Goal: Information Seeking & Learning: Find specific fact

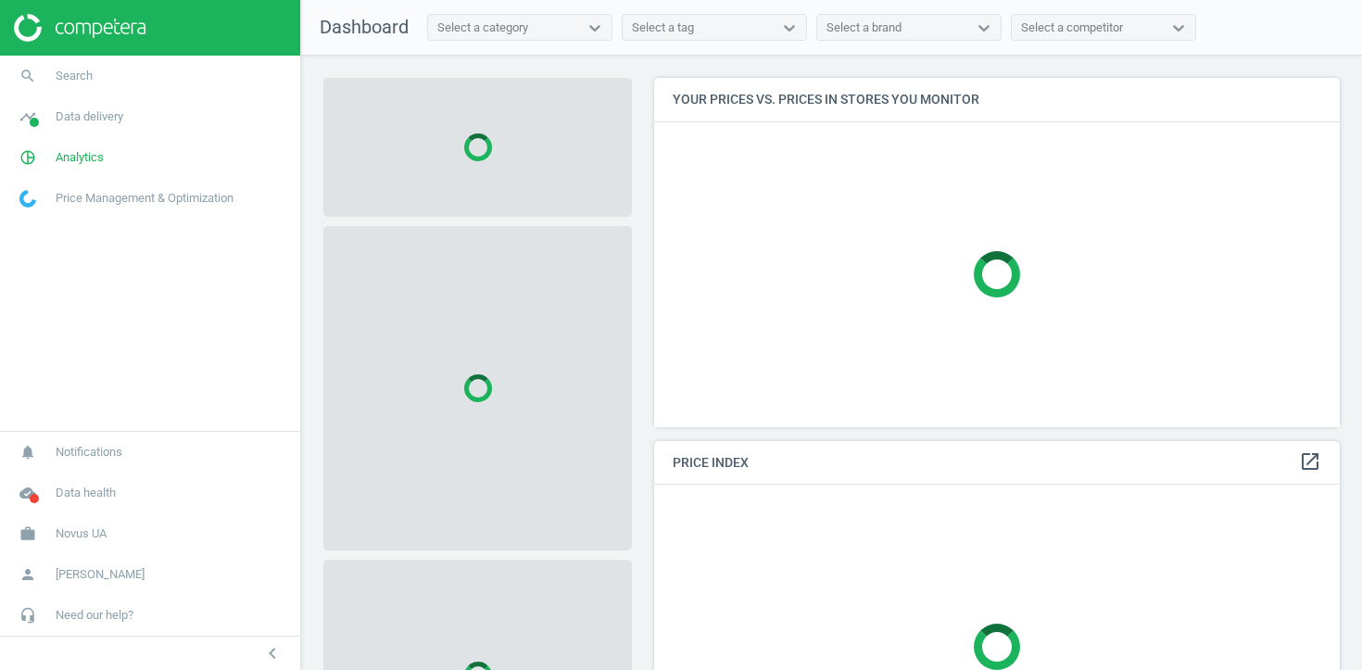
scroll to position [350, 687]
click at [98, 82] on link "search Search" at bounding box center [150, 76] width 300 height 41
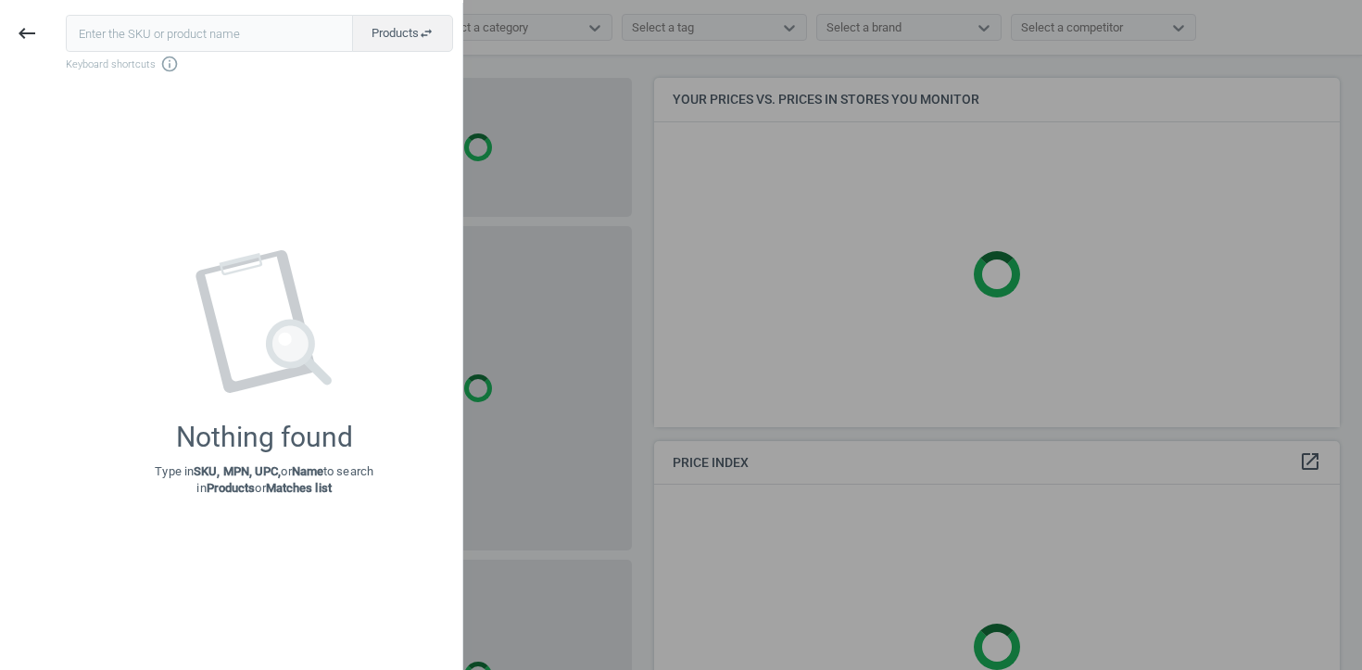
click at [258, 25] on input "text" at bounding box center [209, 33] width 287 height 37
type input "v"
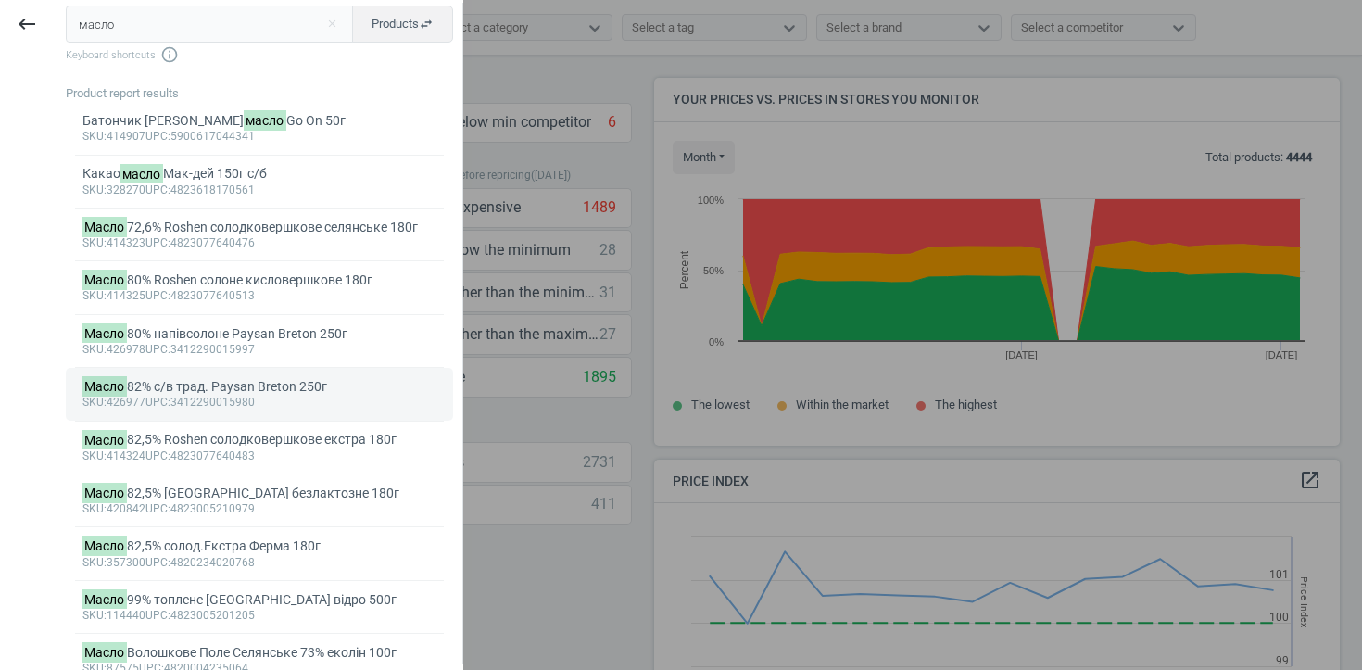
scroll to position [0, 0]
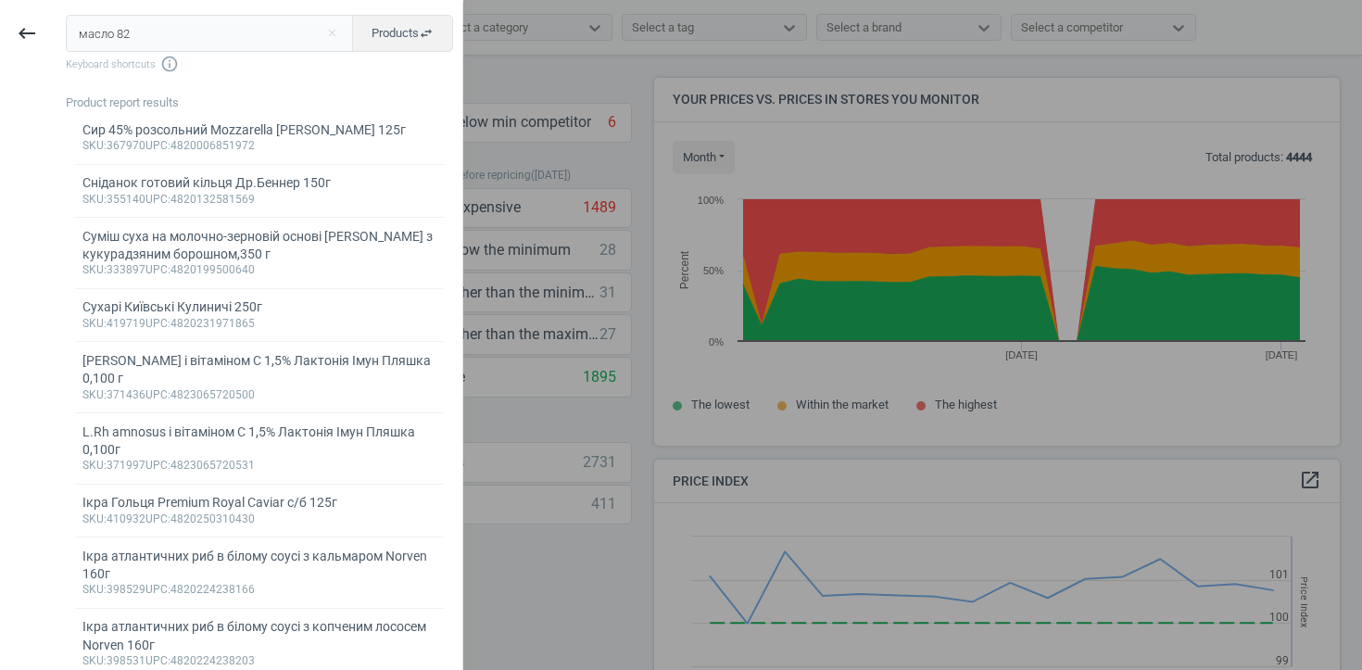
type input "масло 82"
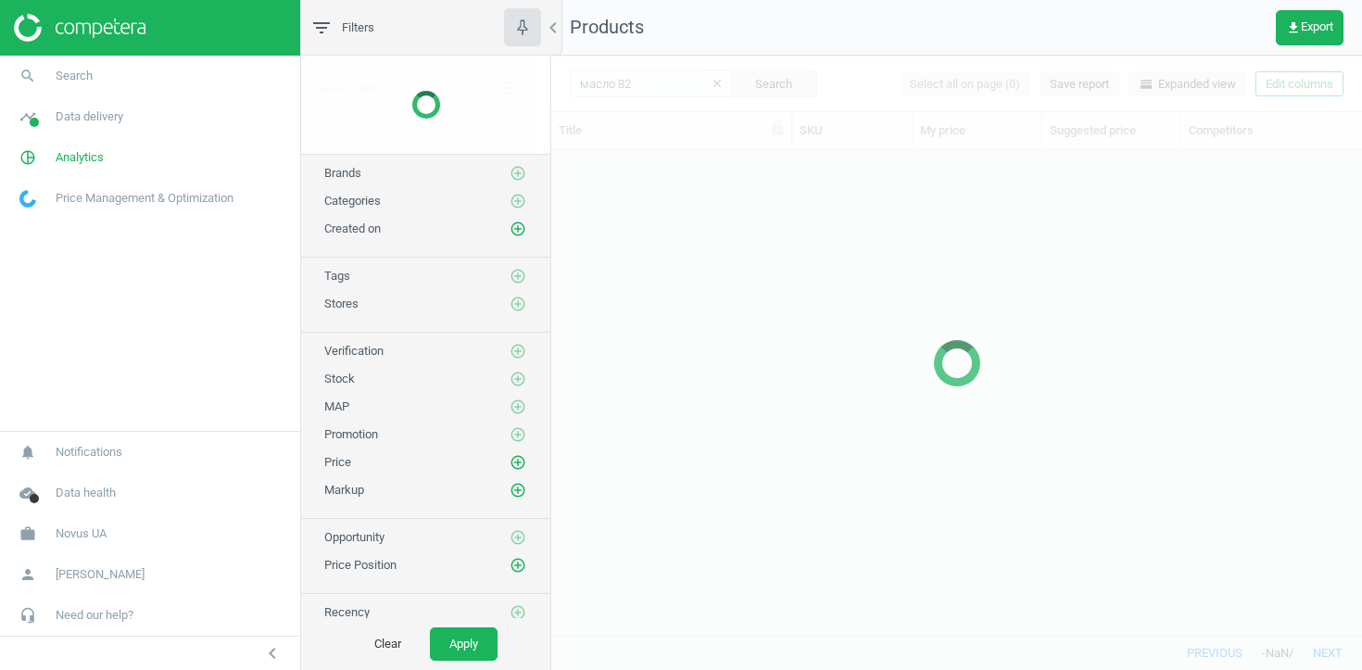
scroll to position [486, 811]
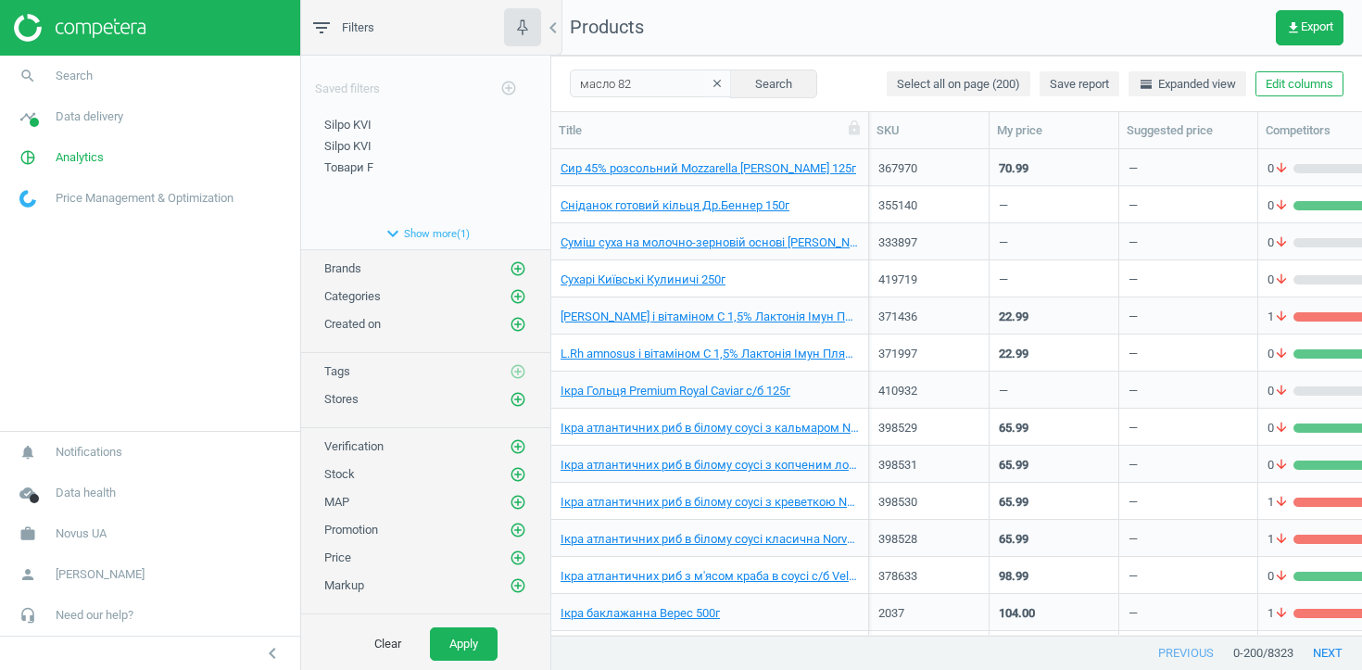
drag, startPoint x: 792, startPoint y: 127, endPoint x: 874, endPoint y: 133, distance: 81.8
click at [874, 134] on div at bounding box center [868, 130] width 19 height 36
click at [684, 80] on input "масло 82" at bounding box center [651, 83] width 162 height 28
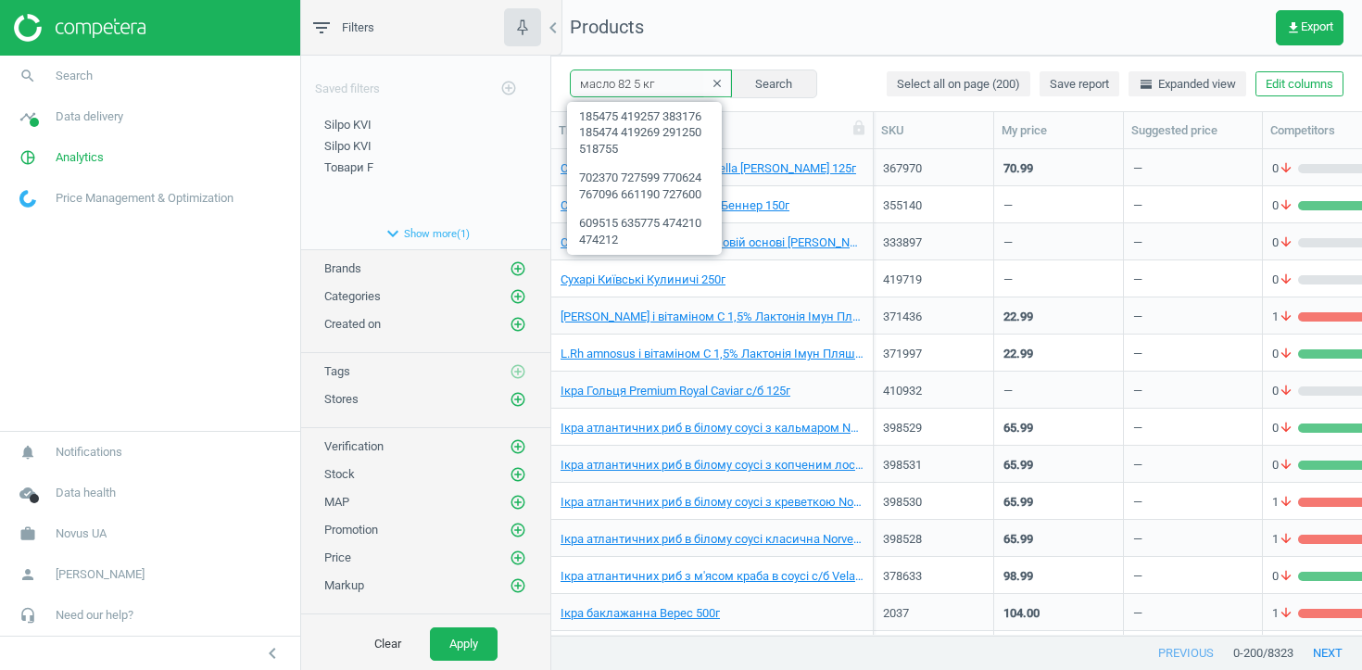
type input "масло 82 5 кг"
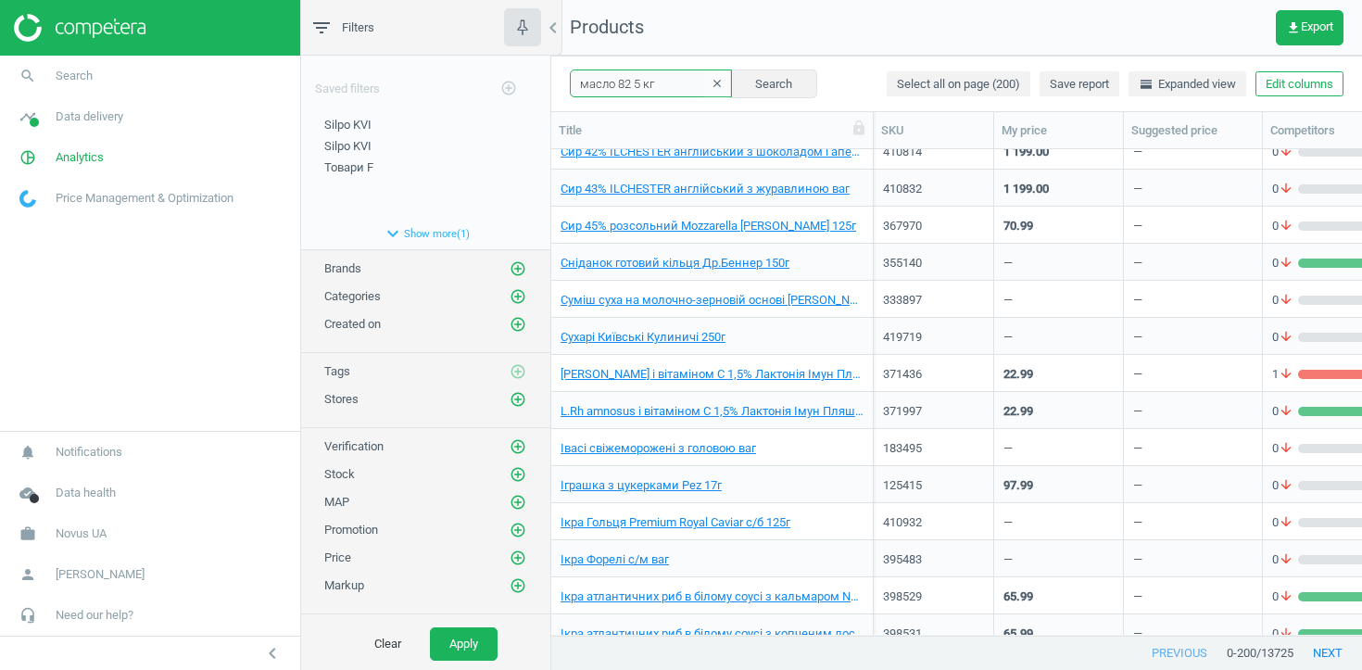
scroll to position [57, 0]
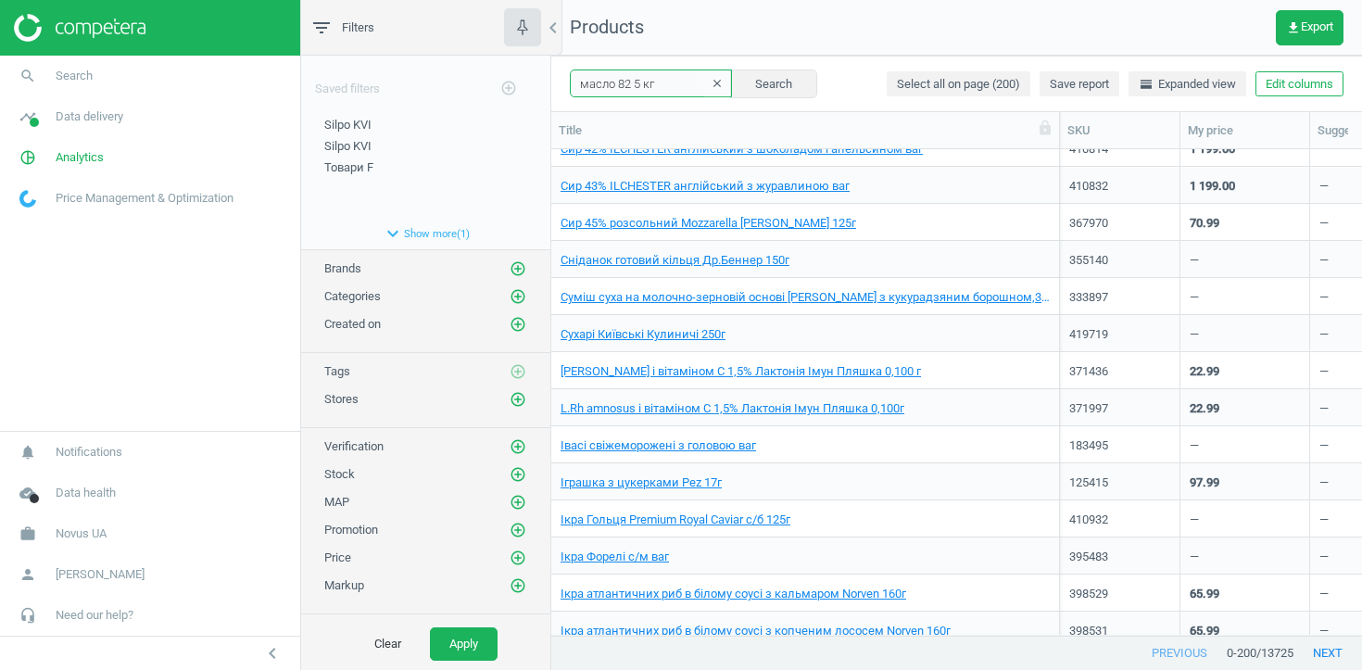
drag, startPoint x: 872, startPoint y: 122, endPoint x: 1074, endPoint y: 145, distance: 203.2
click at [1068, 145] on div at bounding box center [1059, 130] width 19 height 36
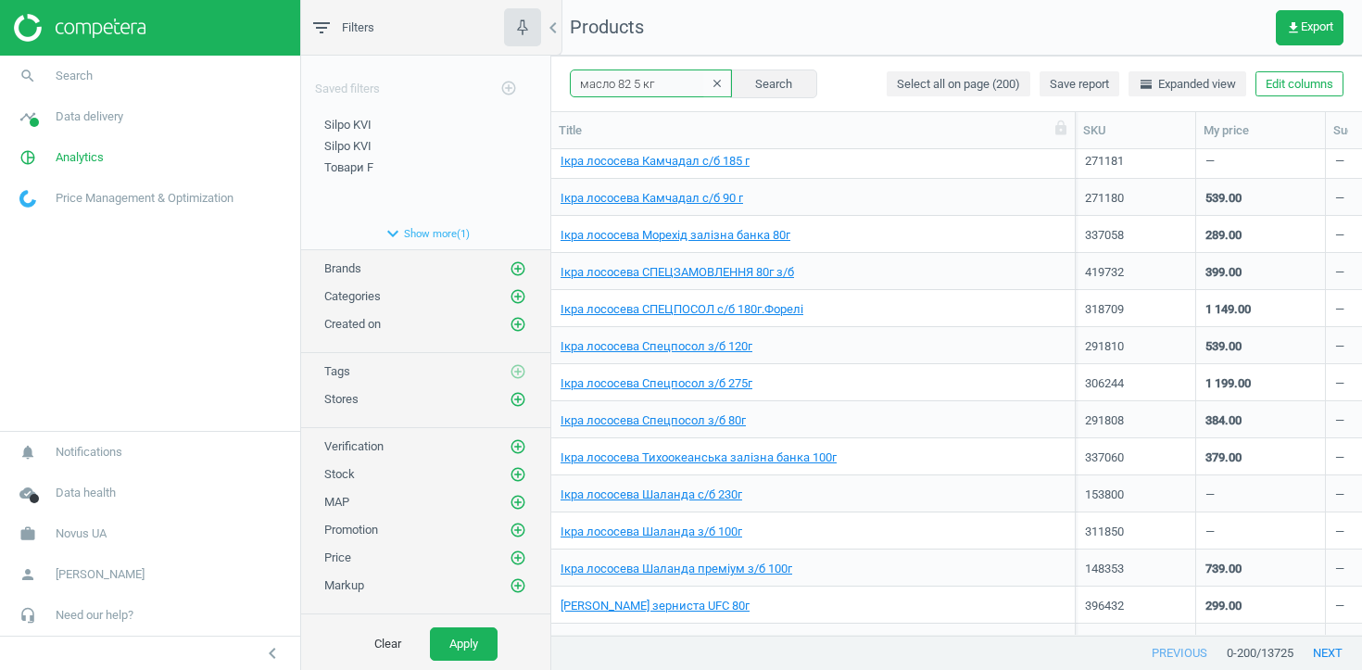
scroll to position [1314, 0]
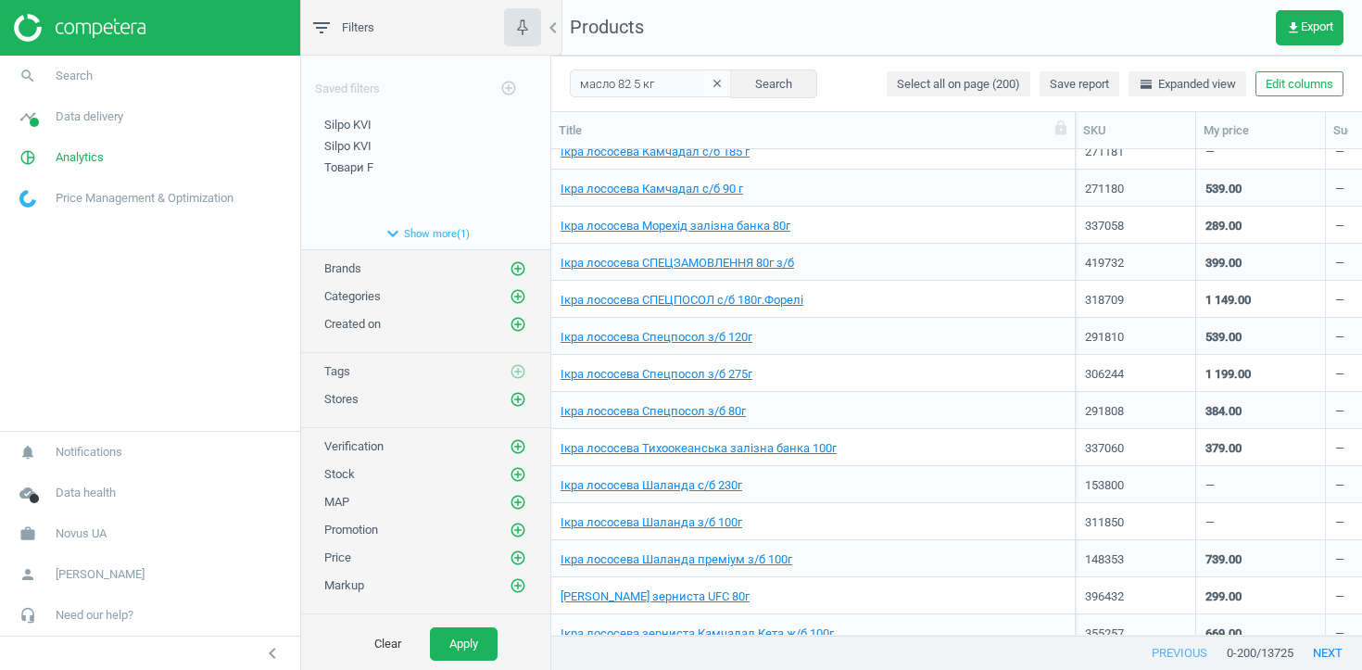
click at [786, 380] on span "Ікра лососева Спецпосол з/б 275г" at bounding box center [813, 374] width 505 height 17
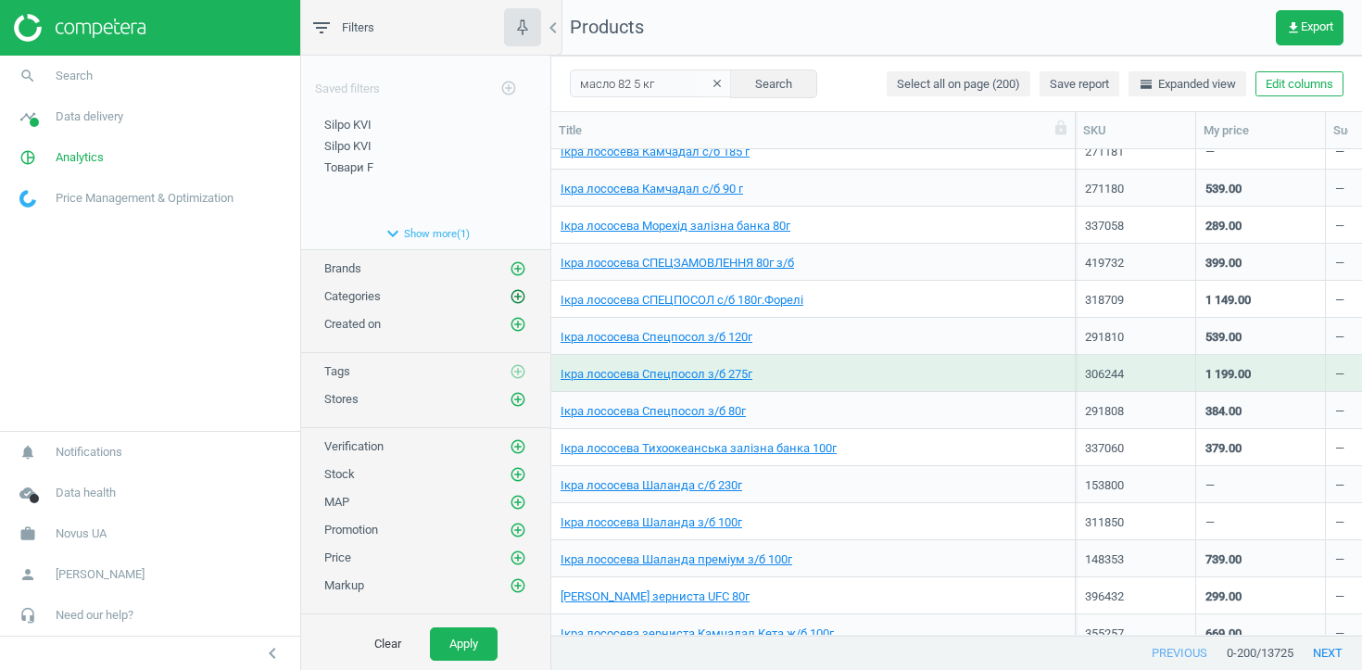
click at [514, 290] on icon "add_circle_outline" at bounding box center [518, 296] width 17 height 17
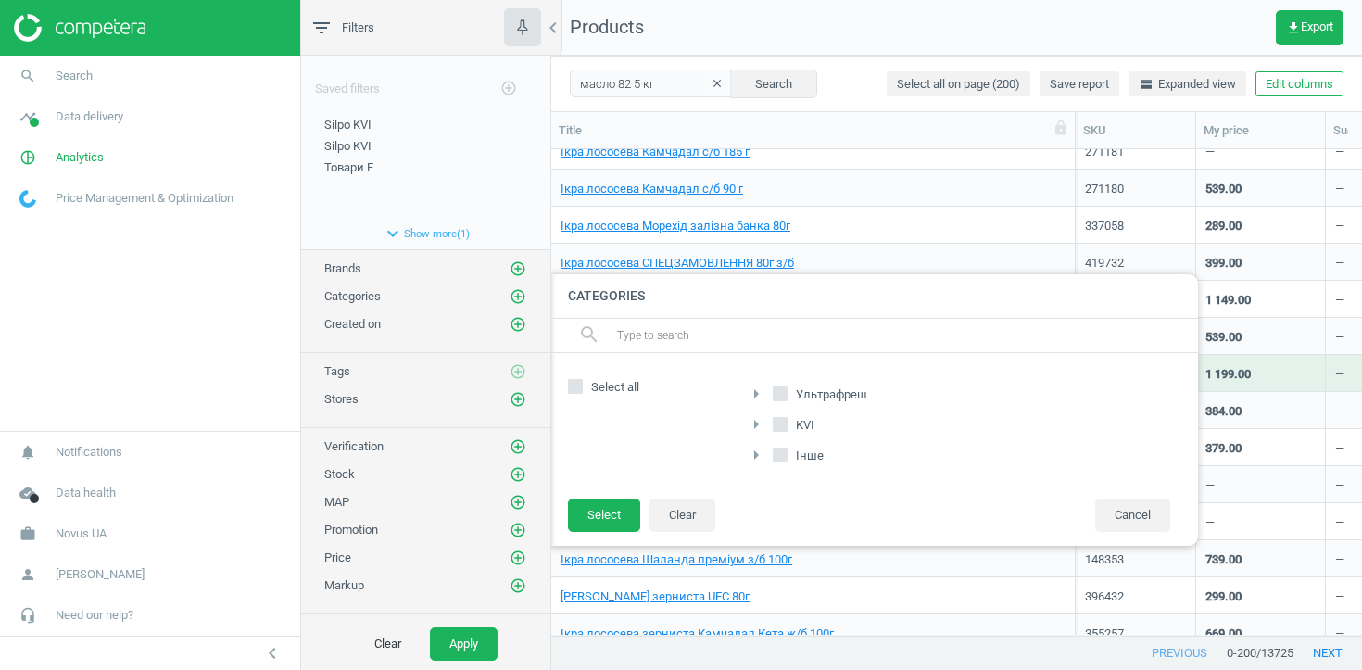
click at [756, 391] on icon "arrow_right" at bounding box center [756, 394] width 22 height 22
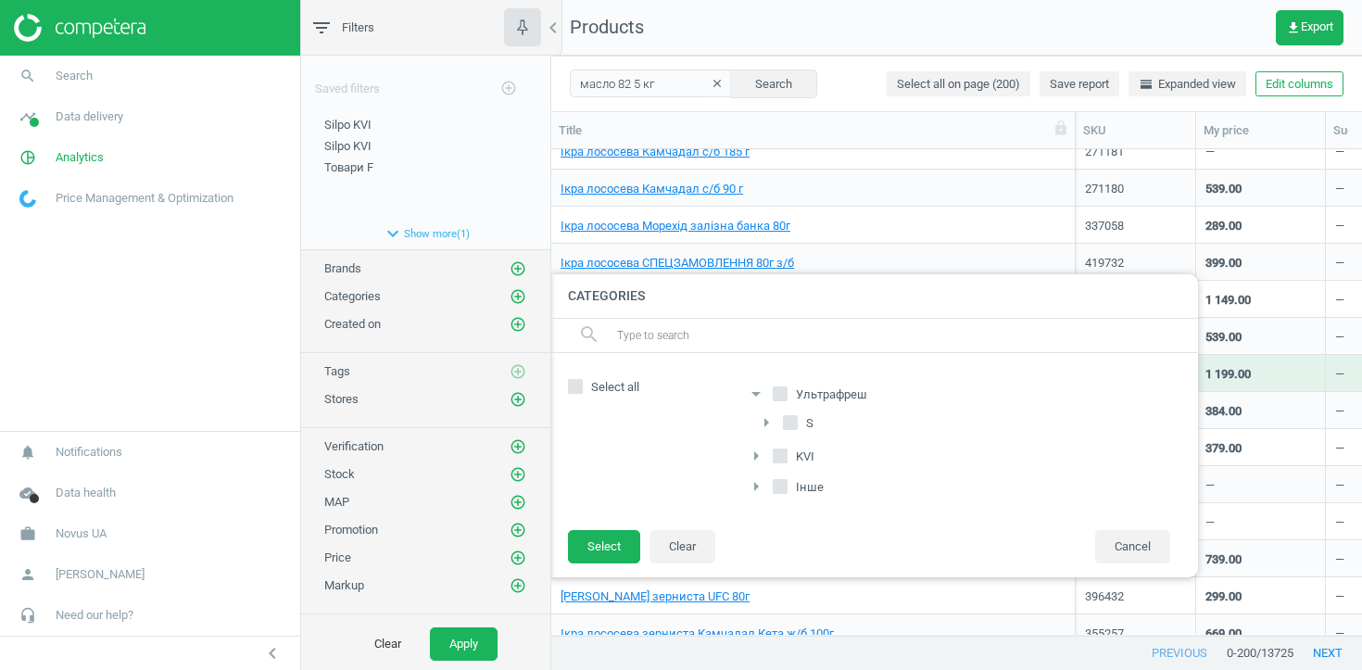
click at [756, 391] on icon "arrow_drop_down" at bounding box center [756, 394] width 22 height 22
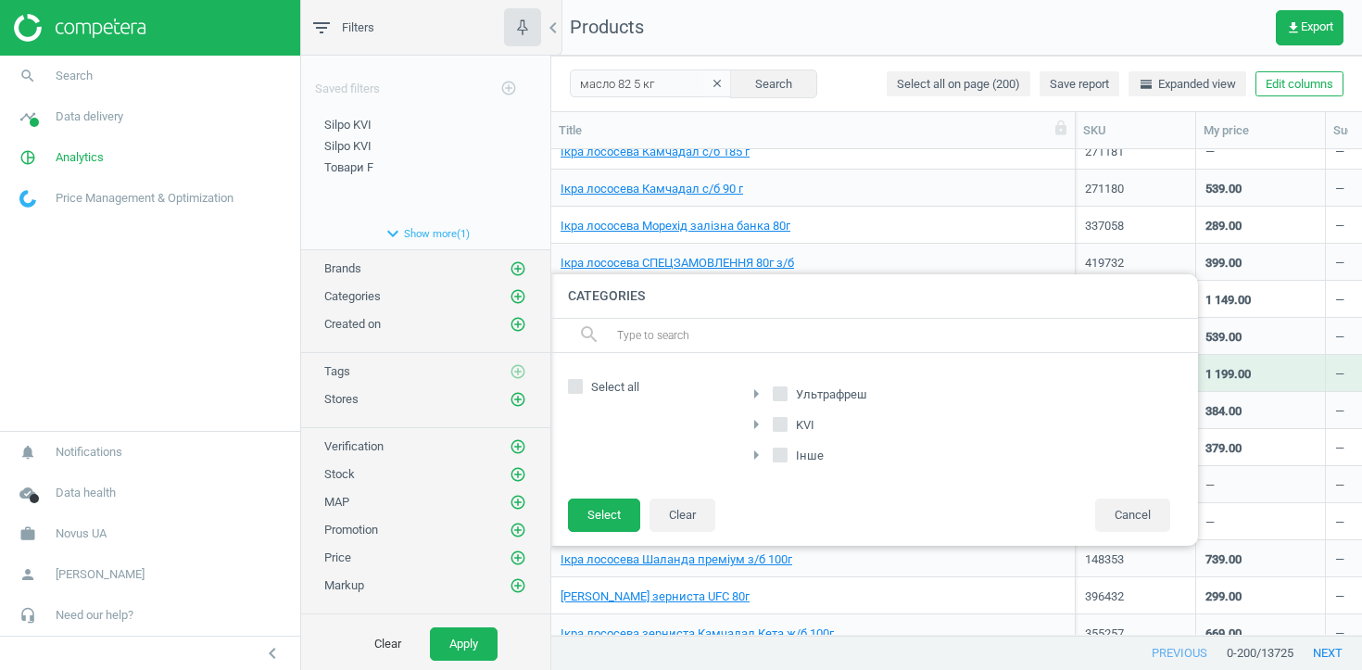
click at [752, 328] on input "text" at bounding box center [899, 336] width 569 height 30
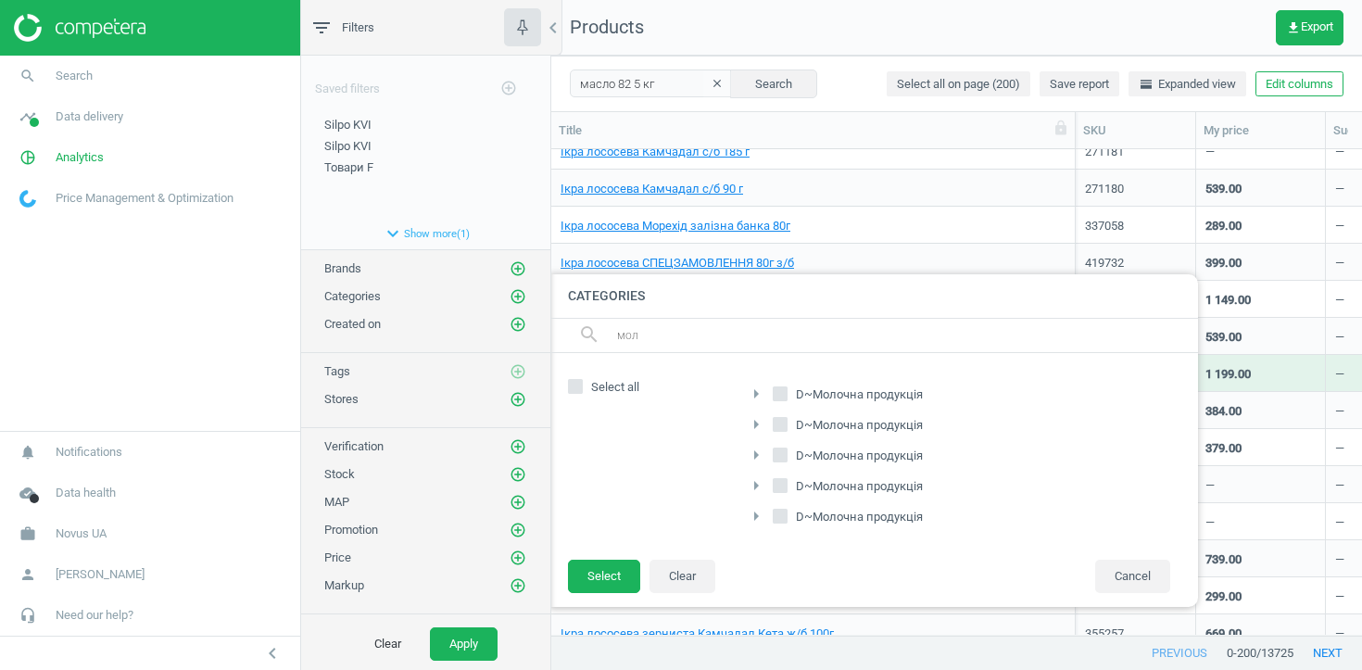
type input "мол"
click at [775, 390] on input "D~Молочна продукція" at bounding box center [781, 394] width 12 height 12
checkbox input "true"
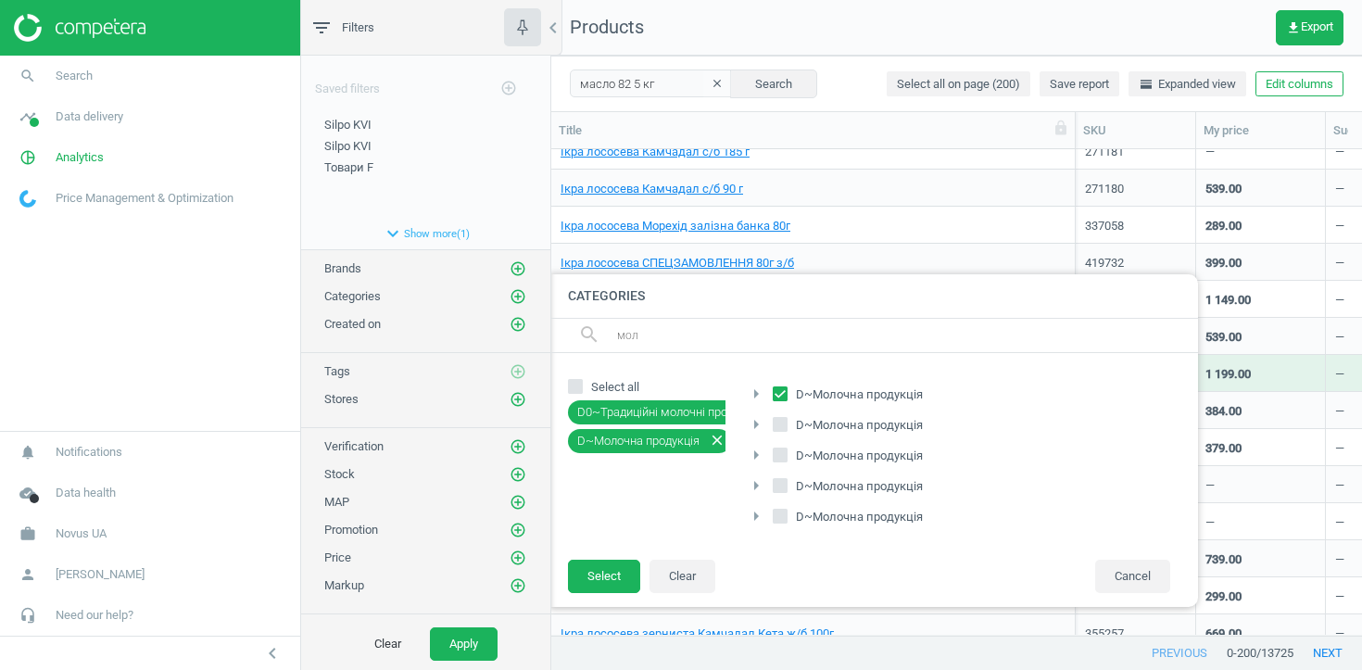
click at [781, 425] on input "D~Молочна продукція" at bounding box center [781, 424] width 12 height 12
checkbox input "true"
click at [777, 451] on input "D~Молочна продукція" at bounding box center [781, 454] width 12 height 12
checkbox input "true"
click at [776, 483] on input "D~Молочна продукція" at bounding box center [781, 485] width 12 height 12
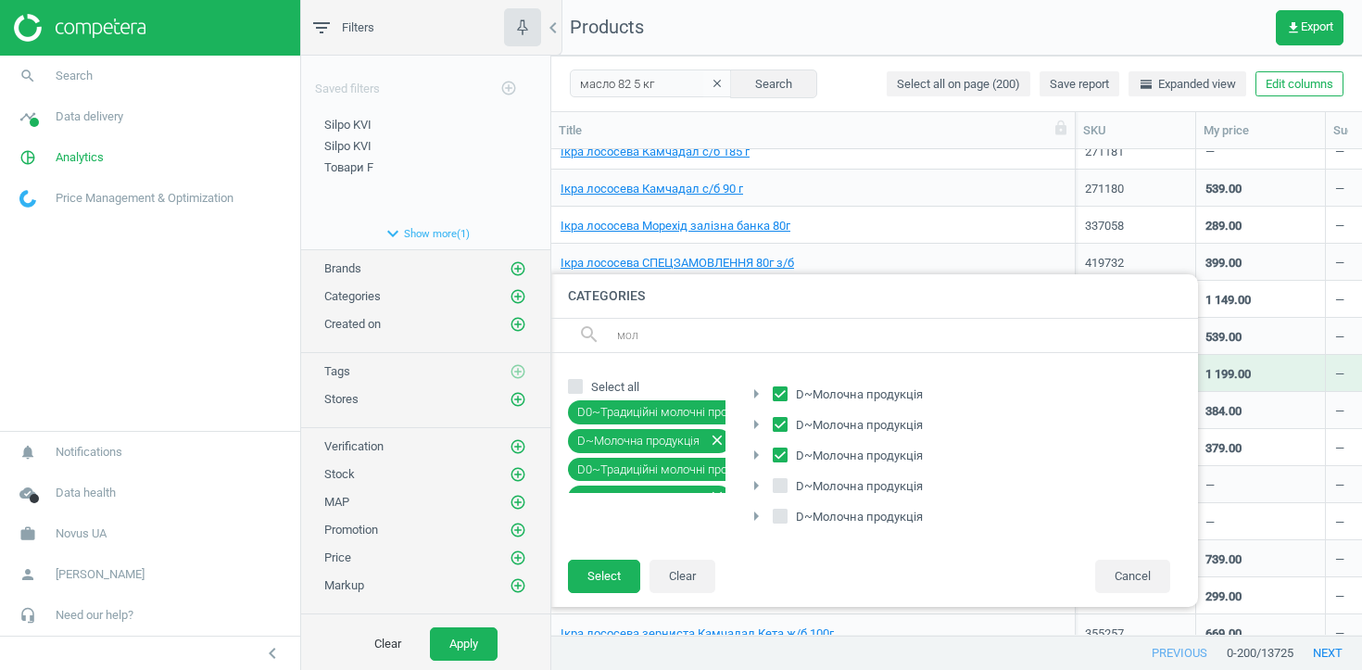
checkbox input "true"
click at [777, 520] on input "D~Молочна продукція" at bounding box center [781, 516] width 12 height 12
checkbox input "true"
click at [592, 580] on button "Select" at bounding box center [604, 576] width 72 height 33
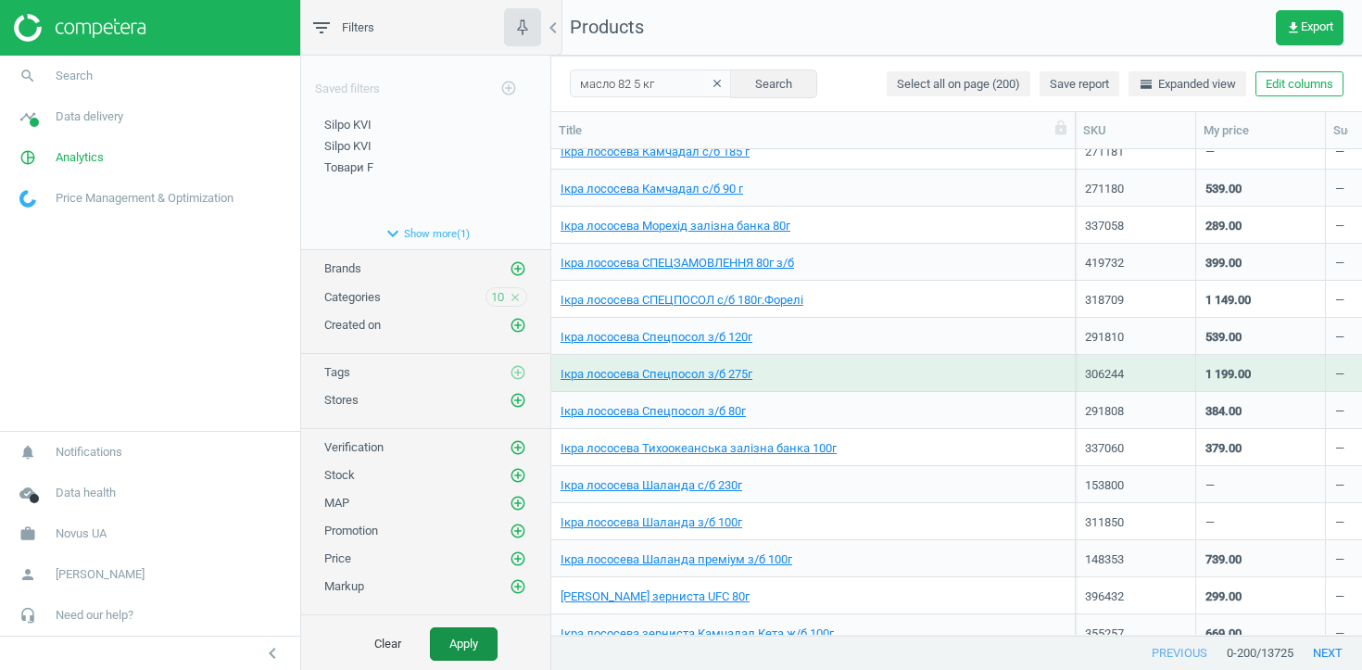
click at [485, 644] on button "Apply" at bounding box center [464, 643] width 68 height 33
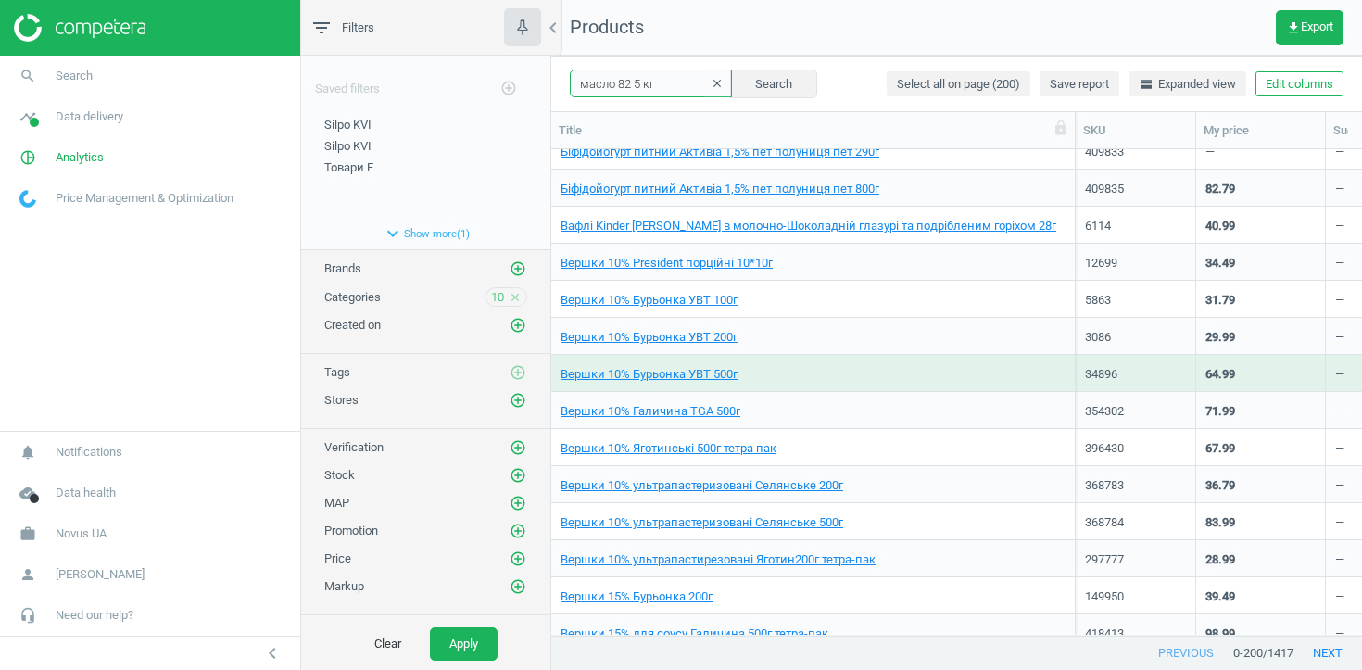
click at [632, 82] on input "масло 82 5 кг" at bounding box center [651, 83] width 162 height 28
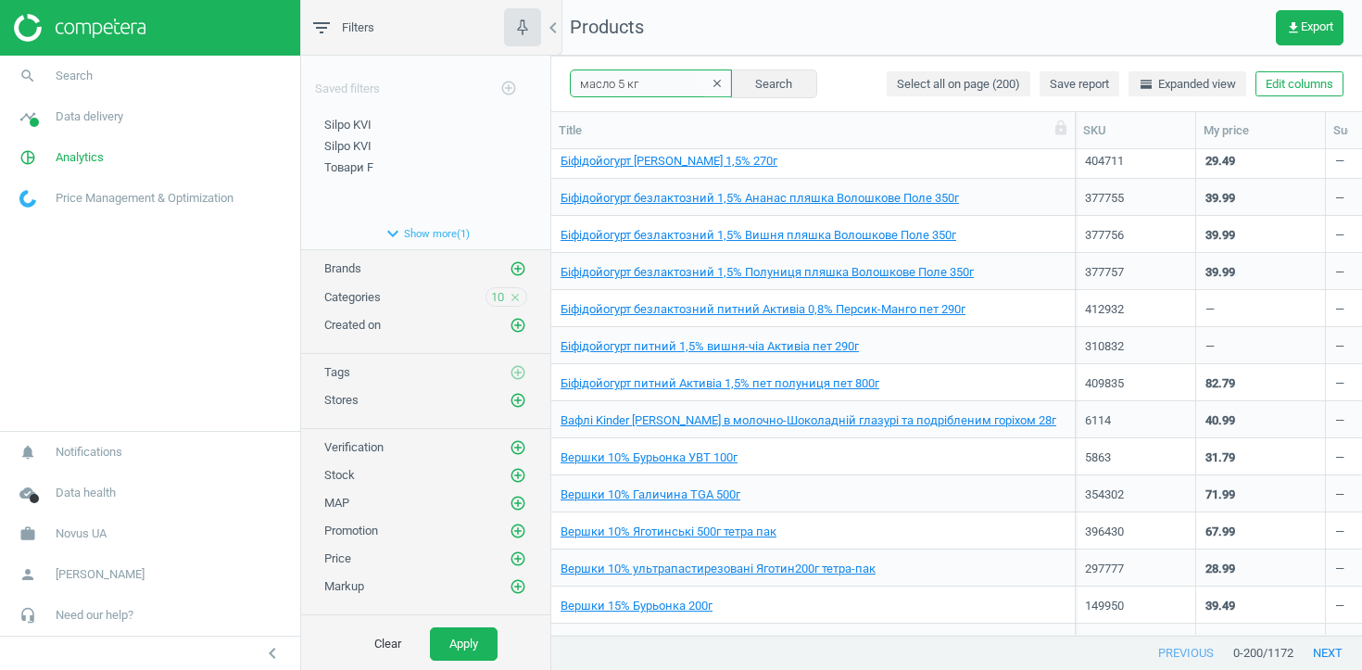
scroll to position [800, 0]
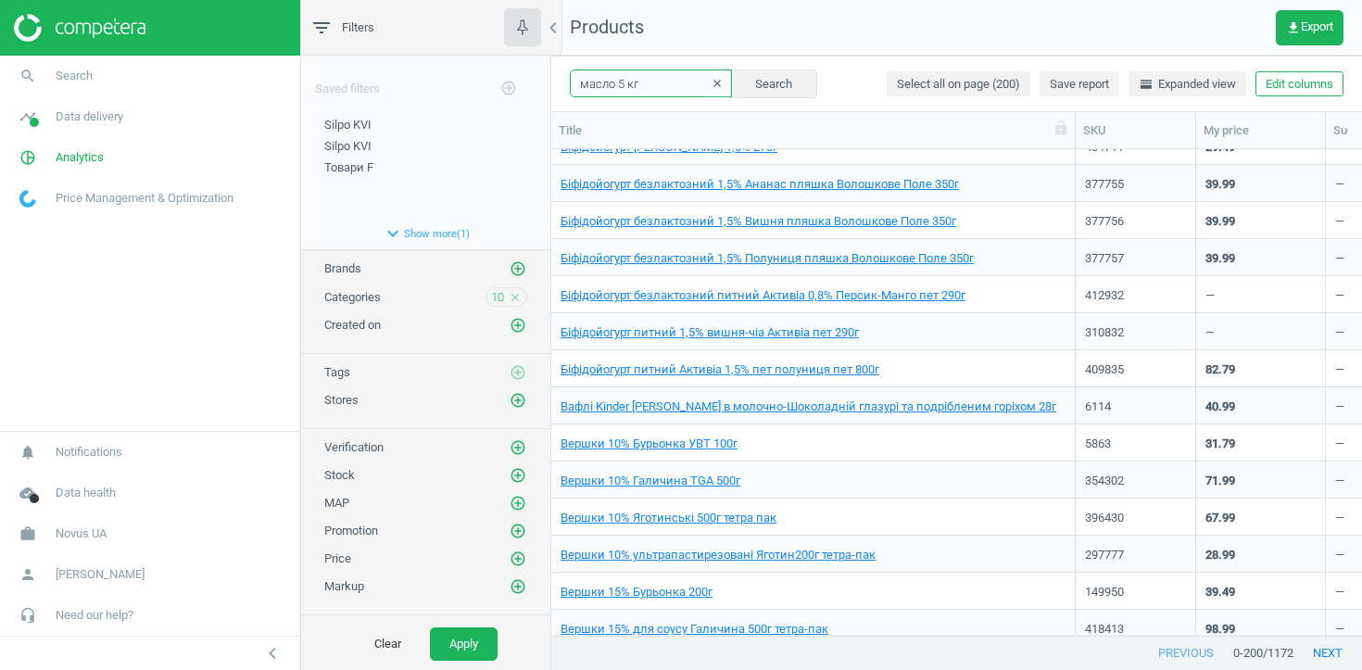
drag, startPoint x: 663, startPoint y: 82, endPoint x: 619, endPoint y: 82, distance: 44.5
click at [619, 82] on input "масло 5 кг" at bounding box center [651, 83] width 162 height 28
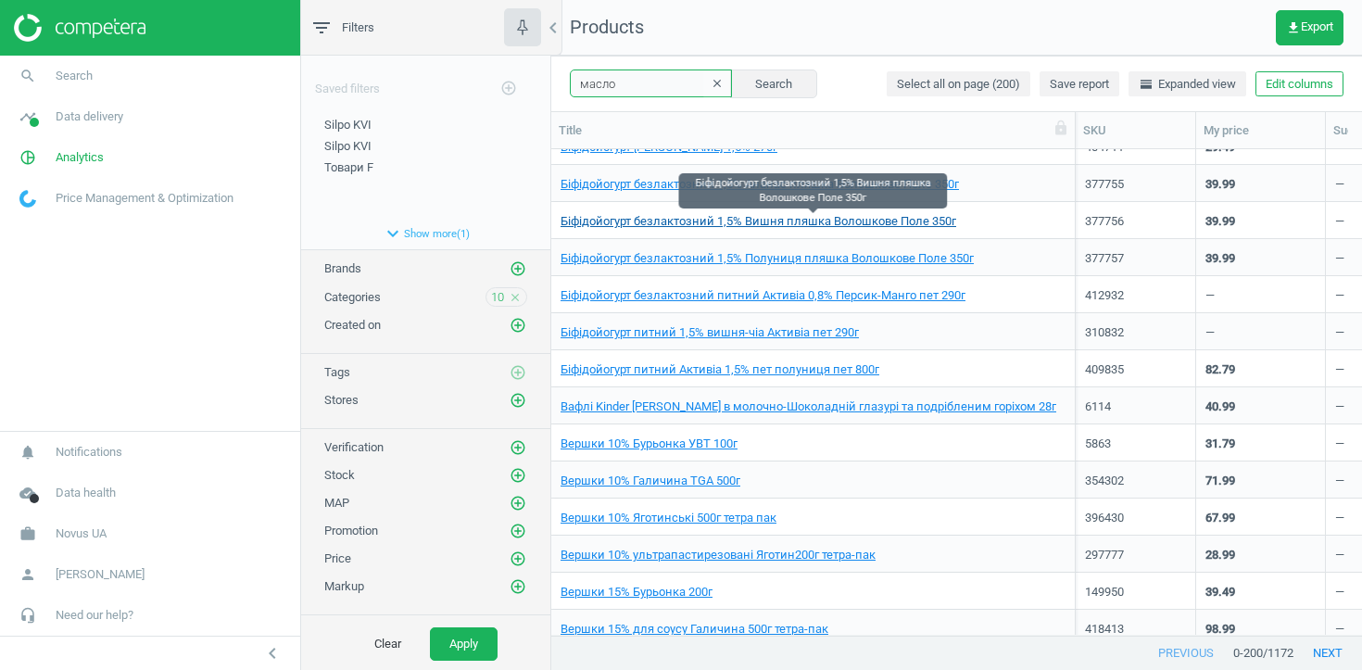
type input "масло"
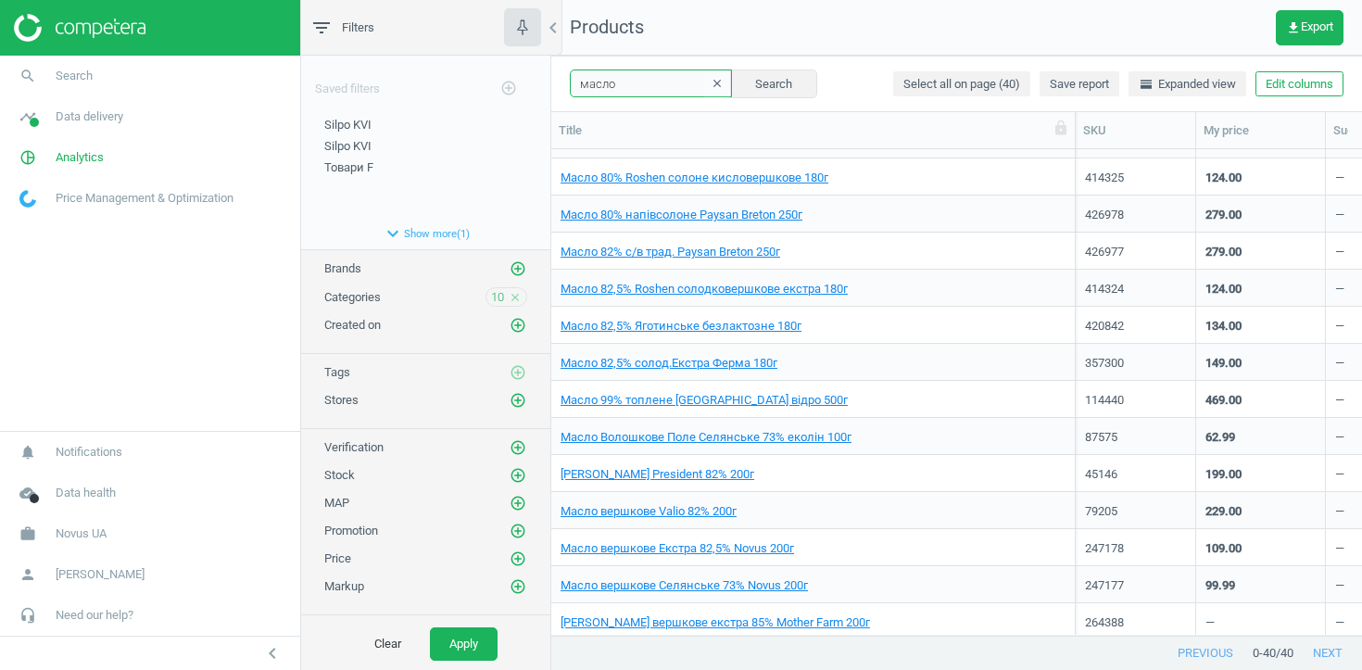
scroll to position [31, 0]
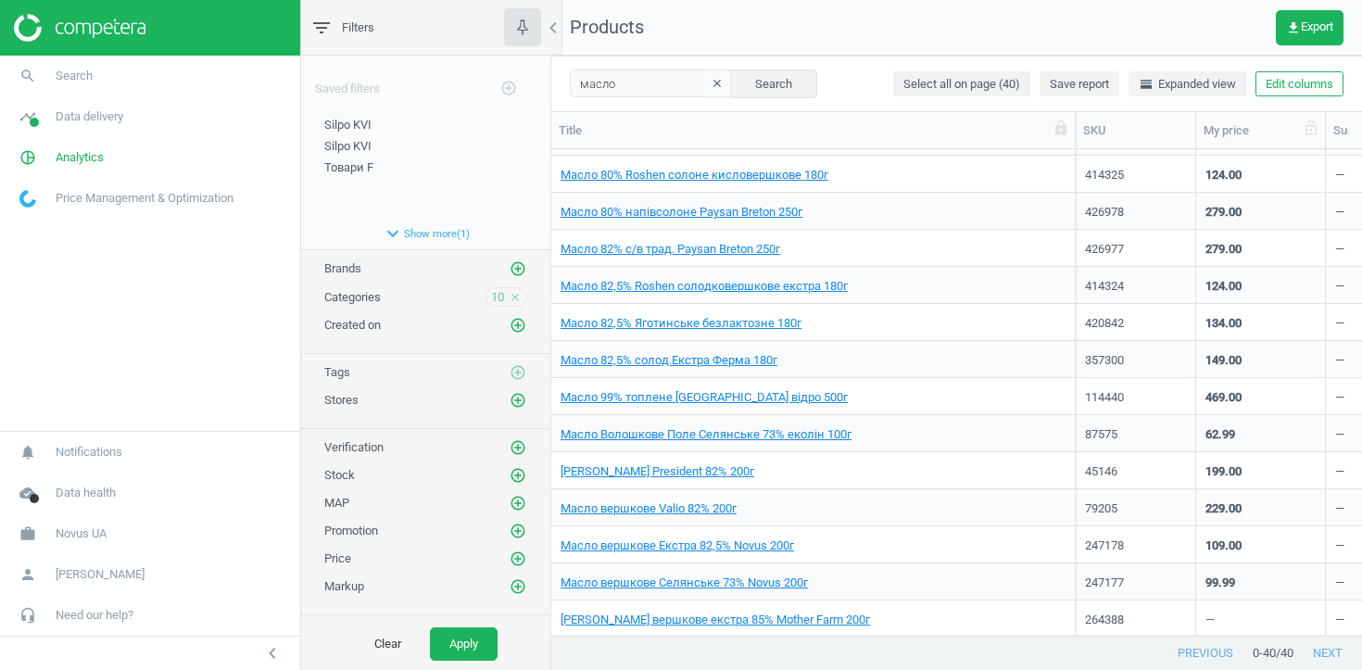
click at [1233, 129] on div "My price" at bounding box center [1261, 130] width 114 height 17
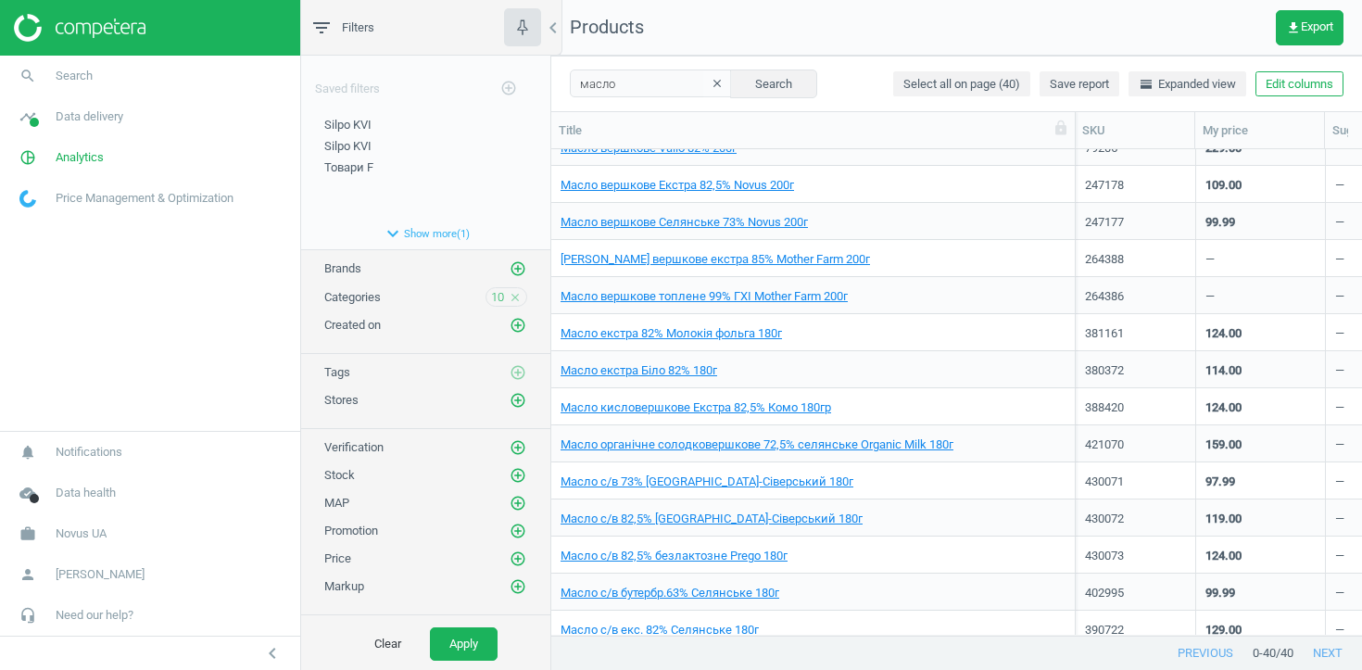
scroll to position [388, 0]
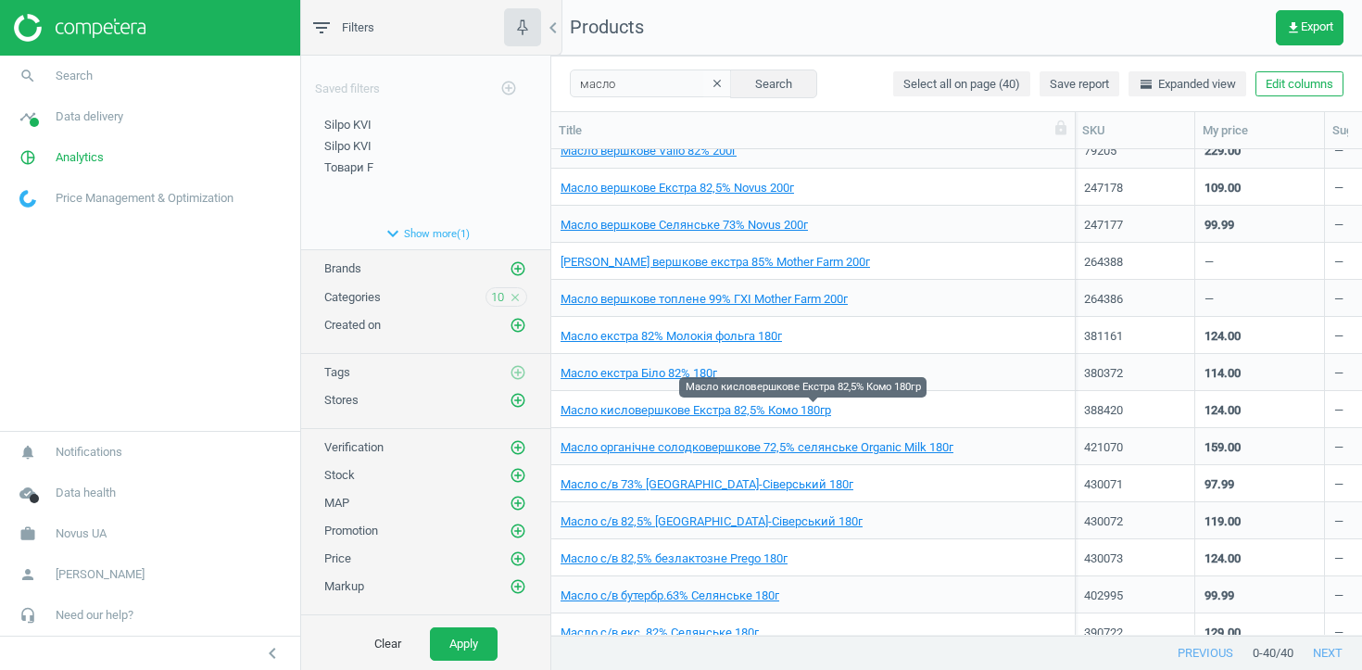
click at [901, 410] on span "Масло кисловершкове Екстра 82,5% Комо 180гр" at bounding box center [813, 410] width 505 height 17
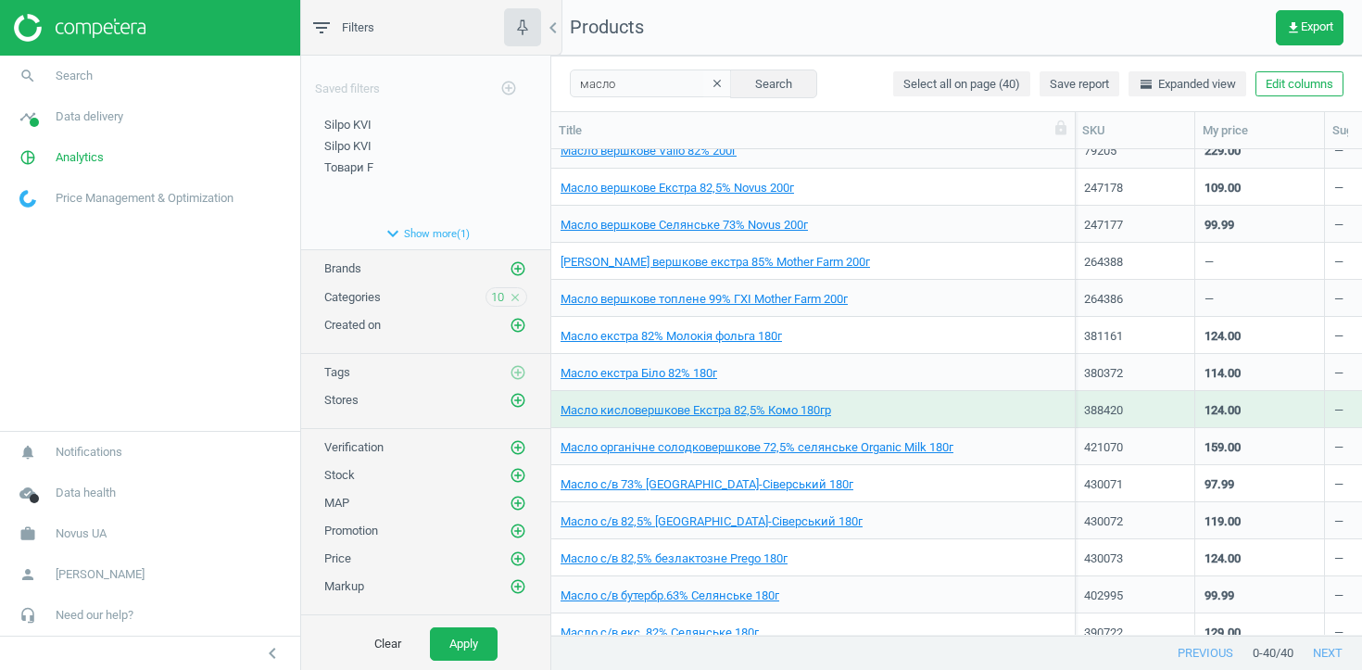
click at [901, 410] on span "Масло кисловершкове Екстра 82,5% Комо 180гр" at bounding box center [813, 410] width 505 height 17
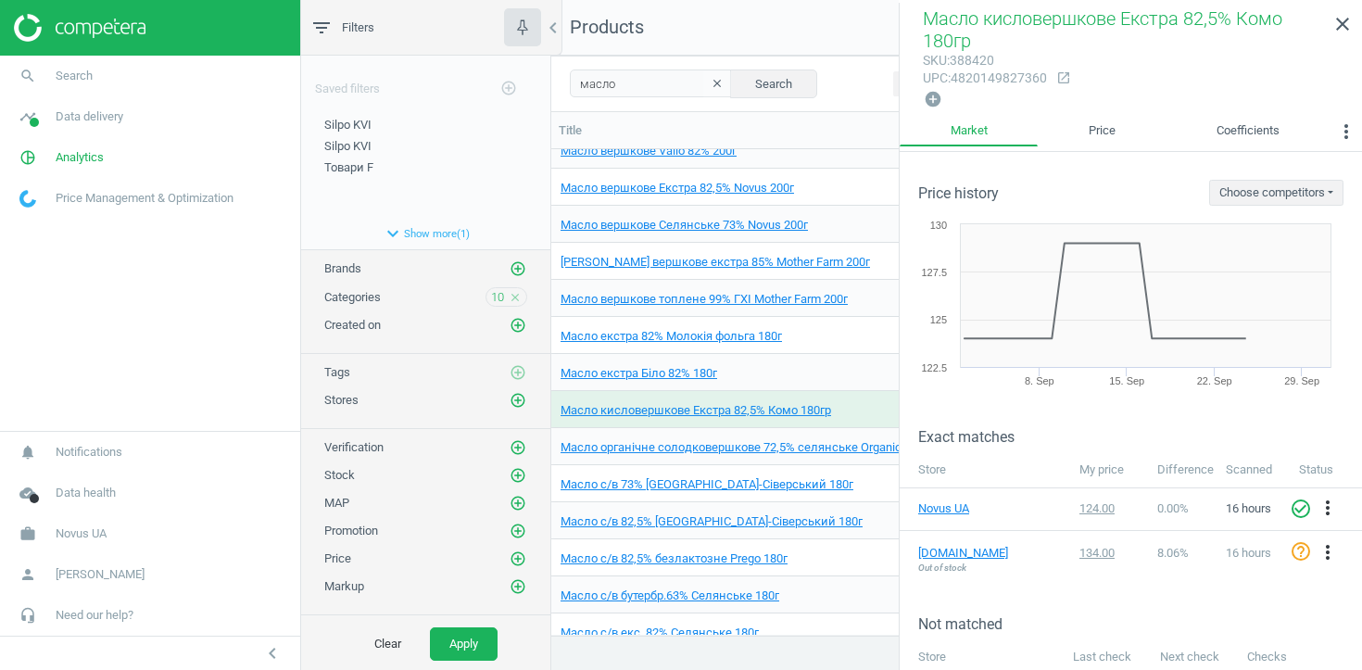
scroll to position [53, 0]
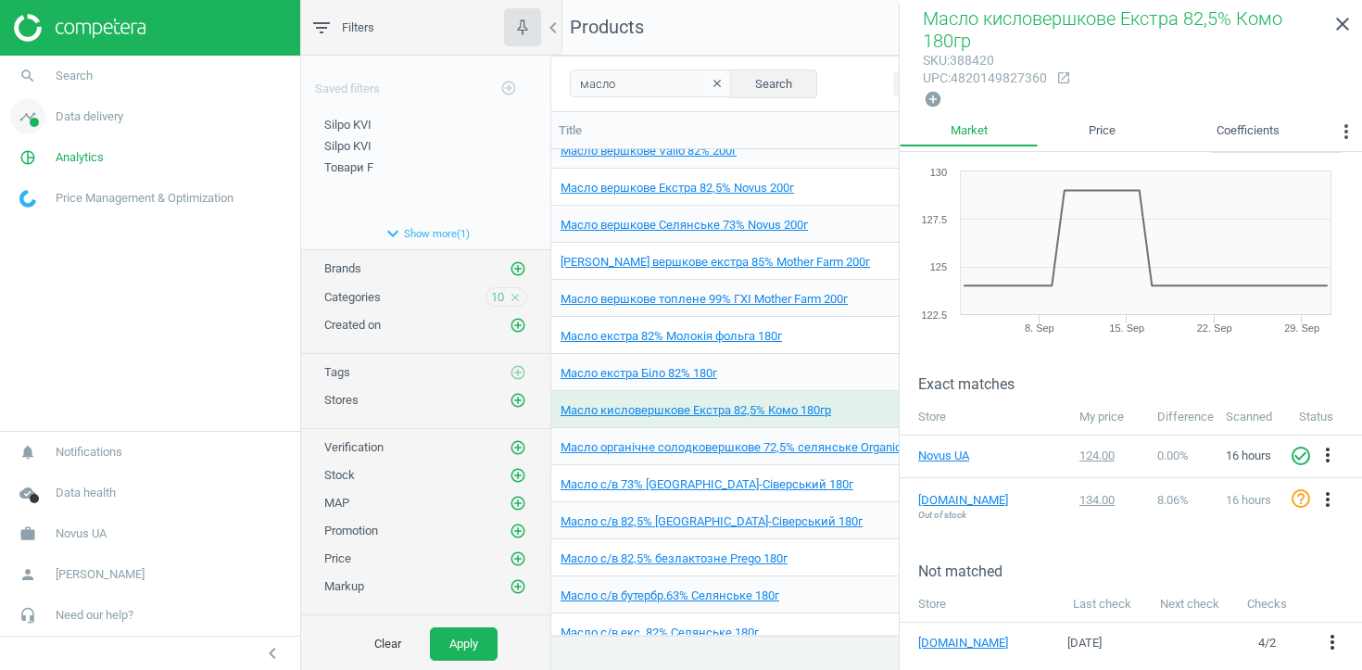
click at [101, 118] on span "Data delivery" at bounding box center [90, 116] width 68 height 17
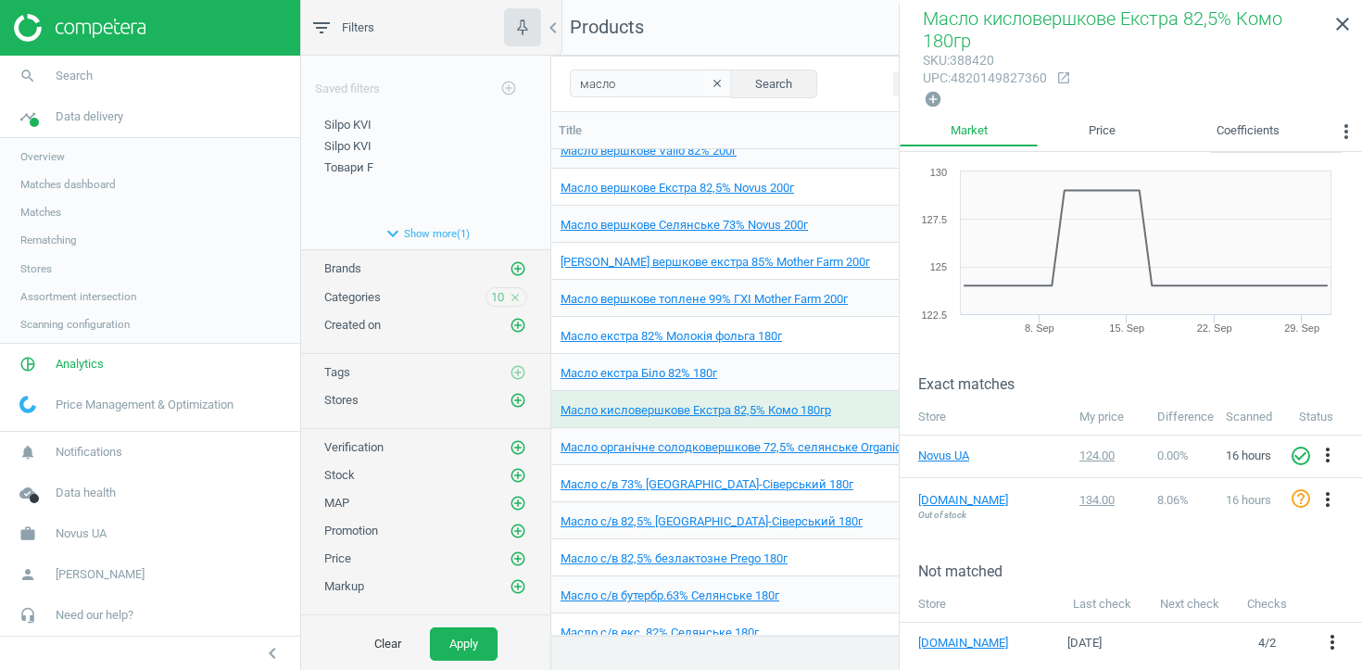
click at [32, 265] on span "Stores" at bounding box center [36, 268] width 32 height 15
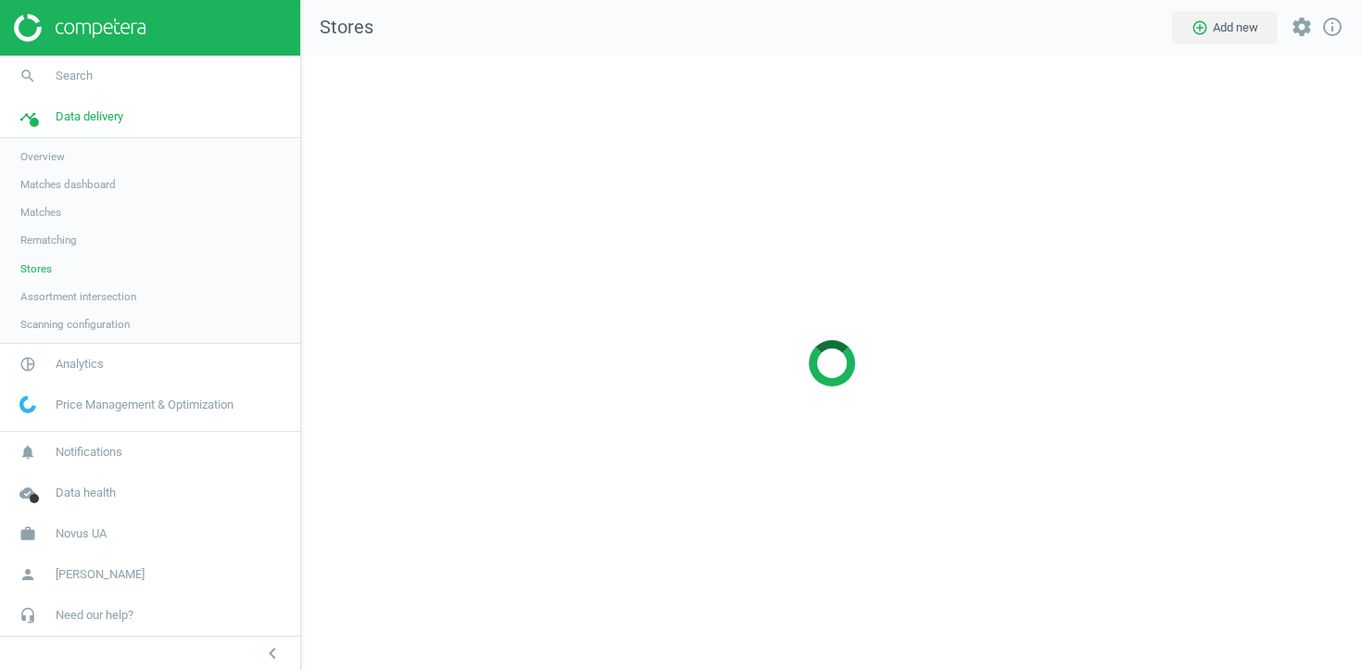
scroll to position [615, 1062]
